Goal: Task Accomplishment & Management: Use online tool/utility

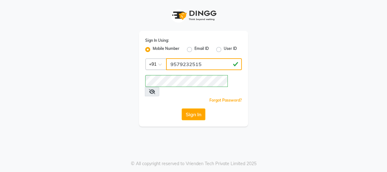
drag, startPoint x: 200, startPoint y: 63, endPoint x: 163, endPoint y: 66, distance: 36.9
click at [162, 70] on div "Country Code × [PHONE_NUMBER]" at bounding box center [193, 64] width 97 height 12
type input "9623982583"
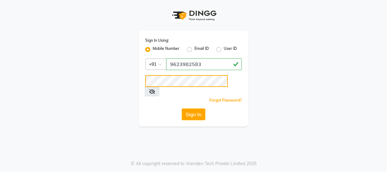
click at [119, 87] on div "Sign In Using: Mobile Number Email ID User ID Country Code × [PHONE_NUMBER] Rem…" at bounding box center [193, 63] width 355 height 127
click at [182, 109] on button "Sign In" at bounding box center [194, 115] width 24 height 12
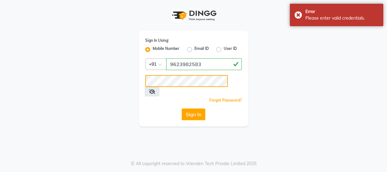
click at [182, 109] on button "Sign In" at bounding box center [194, 115] width 24 height 12
